Goal: Purchase product/service

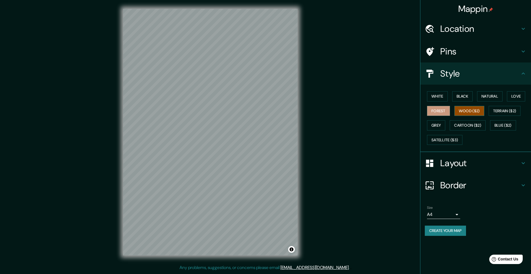
click at [467, 106] on button "Wood ($2)" at bounding box center [469, 111] width 30 height 10
click at [504, 109] on button "Terrain ($2)" at bounding box center [505, 111] width 32 height 10
click at [502, 121] on button "Blue ($2)" at bounding box center [503, 125] width 26 height 10
click at [472, 122] on button "Cartoon ($2)" at bounding box center [468, 125] width 36 height 10
click at [434, 123] on button "Grey" at bounding box center [436, 125] width 18 height 10
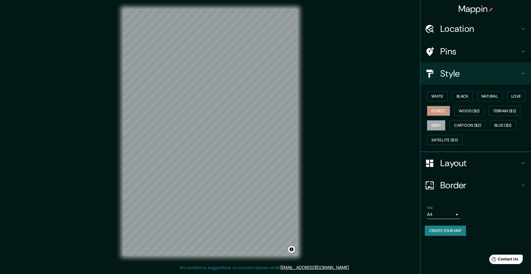
click at [441, 109] on button "Forest" at bounding box center [438, 111] width 23 height 10
click at [510, 93] on button "Love" at bounding box center [516, 96] width 18 height 10
click at [496, 93] on button "Natural" at bounding box center [489, 96] width 25 height 10
click at [478, 95] on button "Natural" at bounding box center [489, 96] width 25 height 10
click at [467, 95] on button "Black" at bounding box center [462, 96] width 21 height 10
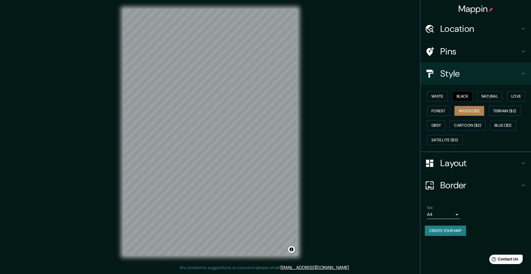
click at [471, 110] on button "Wood ($2)" at bounding box center [469, 111] width 30 height 10
click at [494, 108] on button "Terrain ($2)" at bounding box center [505, 111] width 32 height 10
click at [497, 121] on button "Blue ($2)" at bounding box center [503, 125] width 26 height 10
click at [471, 123] on button "Cartoon ($2)" at bounding box center [468, 125] width 36 height 10
click at [440, 127] on button "Grey" at bounding box center [436, 125] width 18 height 10
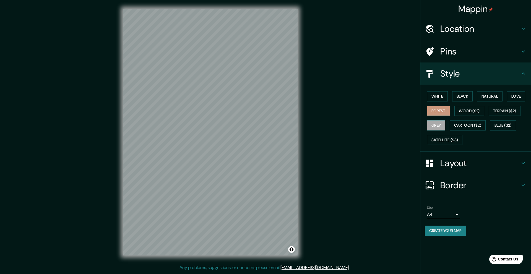
click at [440, 111] on button "Forest" at bounding box center [438, 111] width 23 height 10
